Goal: Task Accomplishment & Management: Manage account settings

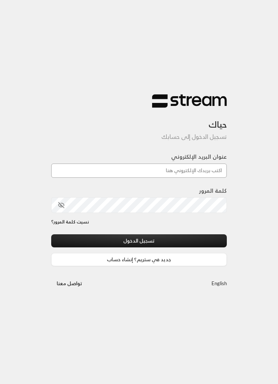
click at [208, 173] on input "عنوان البريد الإلكتروني" at bounding box center [139, 171] width 176 height 14
type input "[EMAIL_ADDRESS][DOMAIN_NAME]"
click at [139, 241] on button "تسجيل الدخول" at bounding box center [139, 240] width 176 height 13
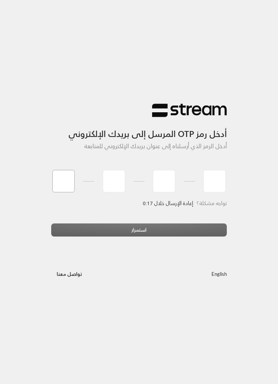
type input "5"
type input "2"
type input "0"
click at [192, 231] on div "استمرار" at bounding box center [139, 232] width 176 height 19
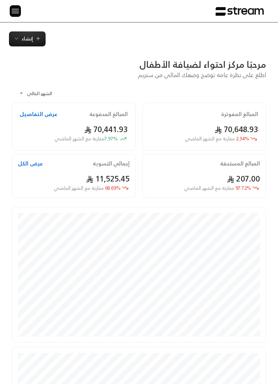
click at [15, 12] on img at bounding box center [15, 10] width 9 height 9
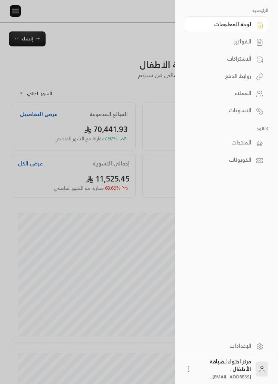
click at [227, 45] on div "الفواتير" at bounding box center [223, 41] width 57 height 7
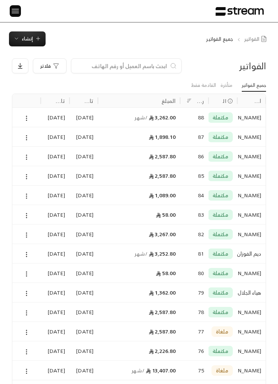
click at [12, 11] on img at bounding box center [15, 10] width 9 height 9
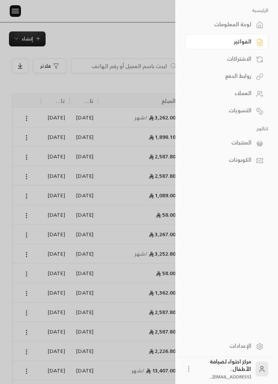
click at [225, 57] on div "الاشتراكات" at bounding box center [223, 58] width 57 height 7
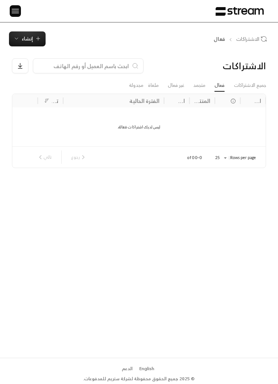
click at [18, 40] on icon "button" at bounding box center [16, 39] width 6 height 6
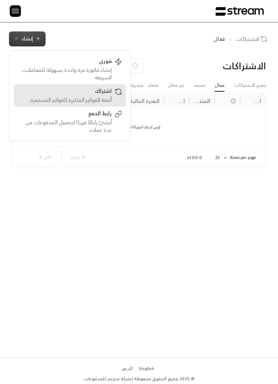
click at [45, 94] on div "اشتراك" at bounding box center [65, 91] width 94 height 9
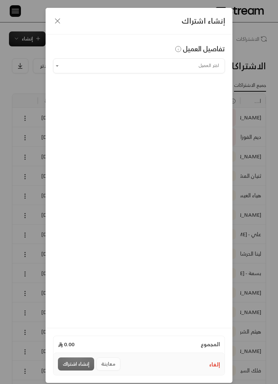
click at [107, 67] on input "اختر العميل" at bounding box center [139, 66] width 172 height 12
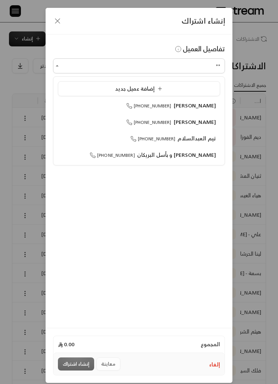
type input "**"
click at [259, 192] on div "إنشاء اشتراك تفاصيل العميل اختر العميل ** اختر العميل المجموع 0.00 إلغاء معاينة…" at bounding box center [139, 192] width 278 height 384
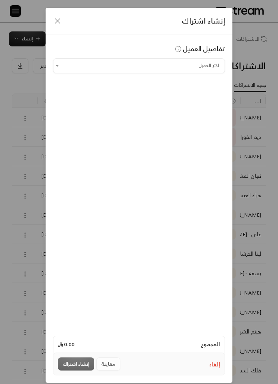
click at [61, 23] on icon "button" at bounding box center [57, 20] width 9 height 9
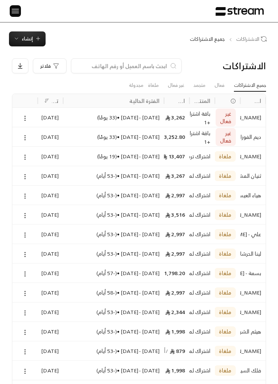
click at [6, 7] on div "الرئيسية لوحة المعلومات الفواتير الاشتراكات روابط الدفع العملاء التسويات كتالوج…" at bounding box center [139, 11] width 278 height 22
click at [8, 11] on div at bounding box center [12, 11] width 10 height 22
click at [18, 10] on img at bounding box center [15, 10] width 9 height 9
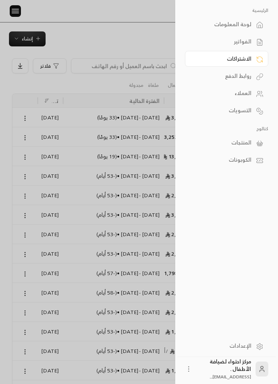
click at [253, 141] on link "المنتجات" at bounding box center [226, 143] width 83 height 16
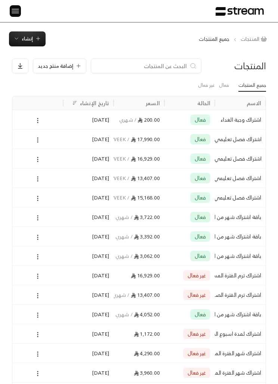
scroll to position [0, 0]
click at [30, 140] on div at bounding box center [38, 139] width 42 height 19
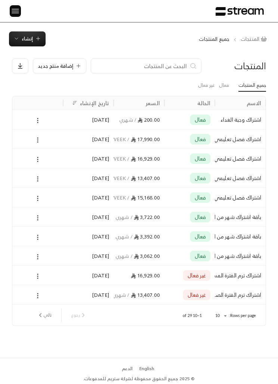
scroll to position [0, 0]
click at [34, 143] on div at bounding box center [38, 139] width 42 height 19
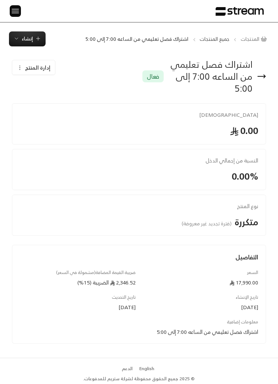
click at [28, 67] on span "إدارة المنتج" at bounding box center [37, 67] width 25 height 7
click at [36, 86] on link "تعديل" at bounding box center [40, 89] width 46 height 13
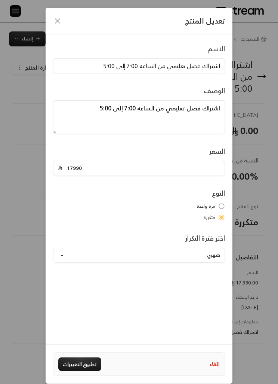
click at [208, 256] on button "شهري" at bounding box center [139, 255] width 172 height 15
click at [256, 362] on div "تعديل المنتج الاسم اشتراك فصل تعليمي من الساعه 7:00 إلى 5:00 الوصف اشتراك فصل ت…" at bounding box center [139, 192] width 278 height 384
type input "0"
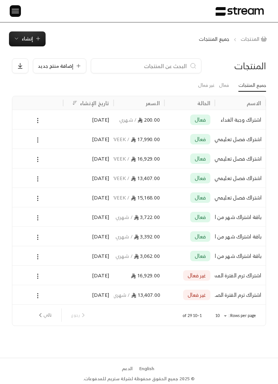
click at [38, 138] on icon at bounding box center [37, 140] width 7 height 7
click at [56, 159] on li "تعديل" at bounding box center [60, 158] width 47 height 13
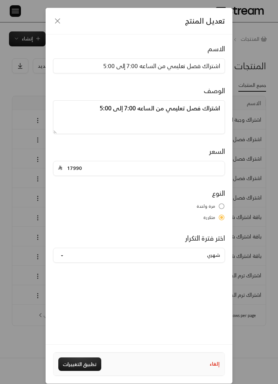
click at [65, 261] on button "شهري" at bounding box center [139, 255] width 172 height 15
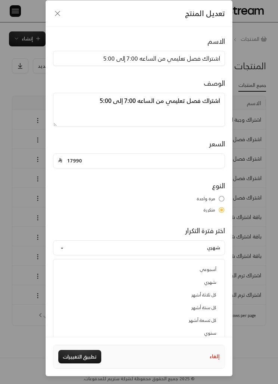
click at [7, 155] on div "تعديل المنتج الاسم اشتراك فصل تعليمي من الساعه 7:00 إلى 5:00 الوصف اشتراك فصل ت…" at bounding box center [139, 192] width 278 height 384
type input "0"
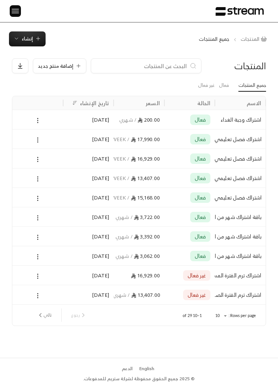
click at [26, 38] on span "إنشاء" at bounding box center [27, 38] width 11 height 9
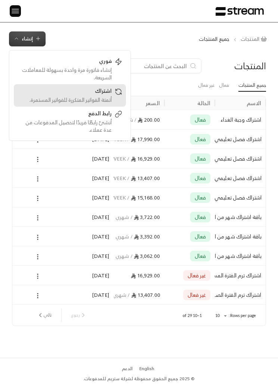
click at [69, 92] on div "اشتراك" at bounding box center [65, 91] width 94 height 9
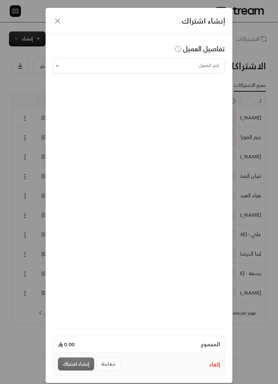
click at [61, 15] on div "إنشاء اشتراك" at bounding box center [139, 21] width 187 height 27
click at [54, 25] on icon "button" at bounding box center [57, 20] width 9 height 9
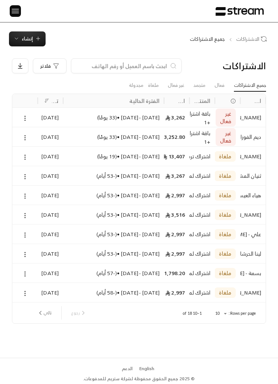
click at [18, 9] on img at bounding box center [15, 10] width 9 height 9
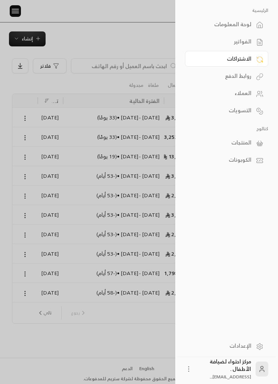
click at [232, 143] on div "المنتجات" at bounding box center [223, 142] width 57 height 7
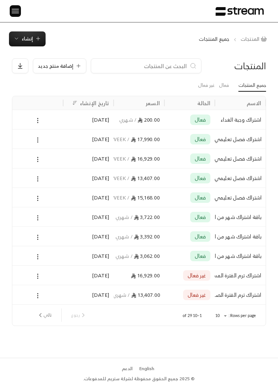
click at [60, 68] on span "إضافة منتج جديد" at bounding box center [56, 66] width 36 height 5
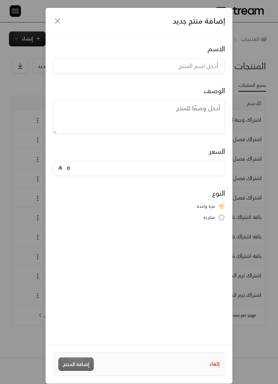
click at [215, 221] on span "متكررة" at bounding box center [210, 217] width 12 height 7
click at [107, 251] on button "شهري" at bounding box center [139, 255] width 172 height 15
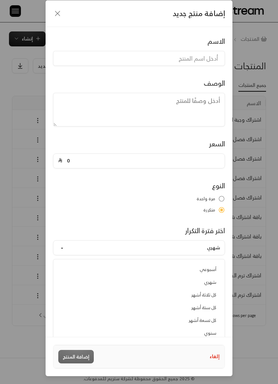
scroll to position [32, 0]
click at [61, 240] on button "شهري" at bounding box center [139, 247] width 172 height 15
click at [65, 240] on button "شهري" at bounding box center [139, 247] width 172 height 15
click at [267, 260] on div "إضافة منتج جديد الاسم الوصف السعر 0 النوع مرة واحدة متكررة اختر فترة التكرار شه…" at bounding box center [139, 192] width 278 height 384
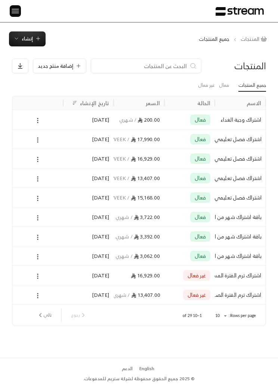
click at [59, 64] on span "إضافة منتج جديد" at bounding box center [56, 66] width 36 height 5
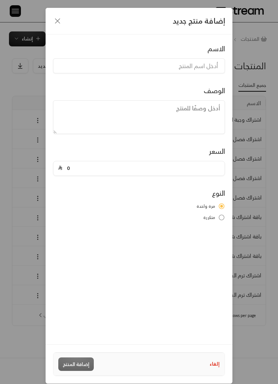
click at [22, 125] on div "إضافة منتج جديد الاسم الوصف السعر 0 النوع مرة واحدة متكررة إلغاء إضافة المنتج" at bounding box center [139, 192] width 278 height 384
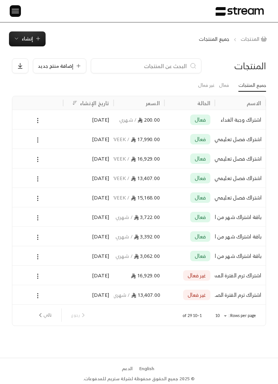
click at [39, 137] on icon at bounding box center [37, 140] width 7 height 7
click at [66, 160] on li "تعديل" at bounding box center [60, 158] width 47 height 13
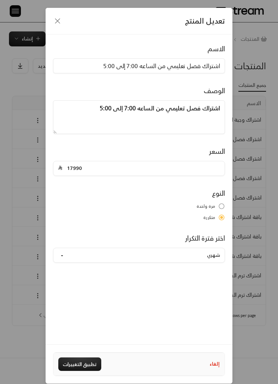
click at [10, 126] on div "تعديل المنتج الاسم اشتراك فصل تعليمي من الساعه 7:00 إلى 5:00 الوصف اشتراك فصل ت…" at bounding box center [139, 192] width 278 height 384
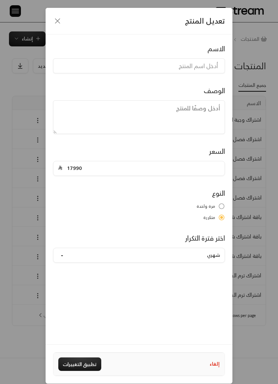
type input "0"
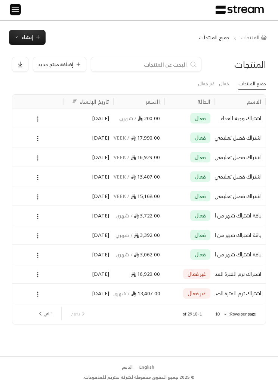
click at [37, 314] on icon "next page" at bounding box center [40, 313] width 7 height 7
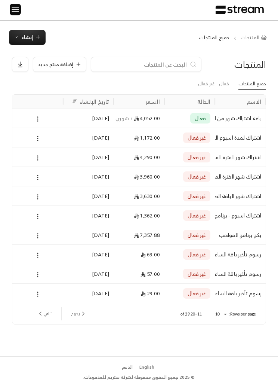
click at [71, 312] on button "رجوع" at bounding box center [78, 313] width 21 height 13
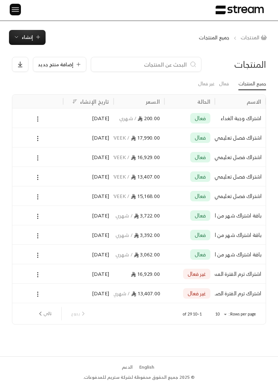
click at [141, 167] on div "13,407.00 / PRODUCT.17_WEEK" at bounding box center [139, 176] width 42 height 19
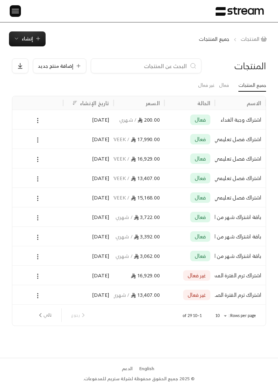
scroll to position [0, 0]
